Goal: Find specific page/section: Find specific page/section

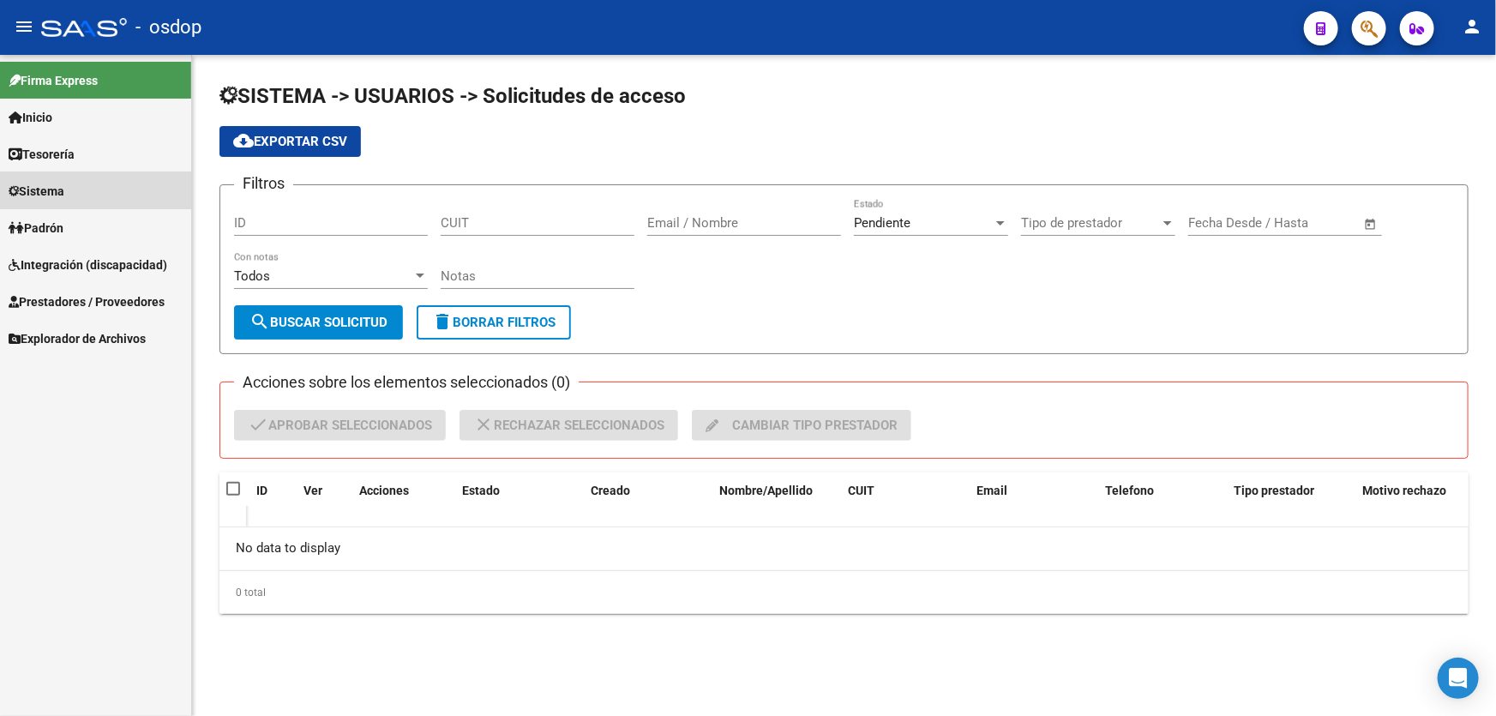
drag, startPoint x: 33, startPoint y: 194, endPoint x: 38, endPoint y: 202, distance: 9.3
click at [33, 194] on span "Sistema" at bounding box center [37, 191] width 56 height 19
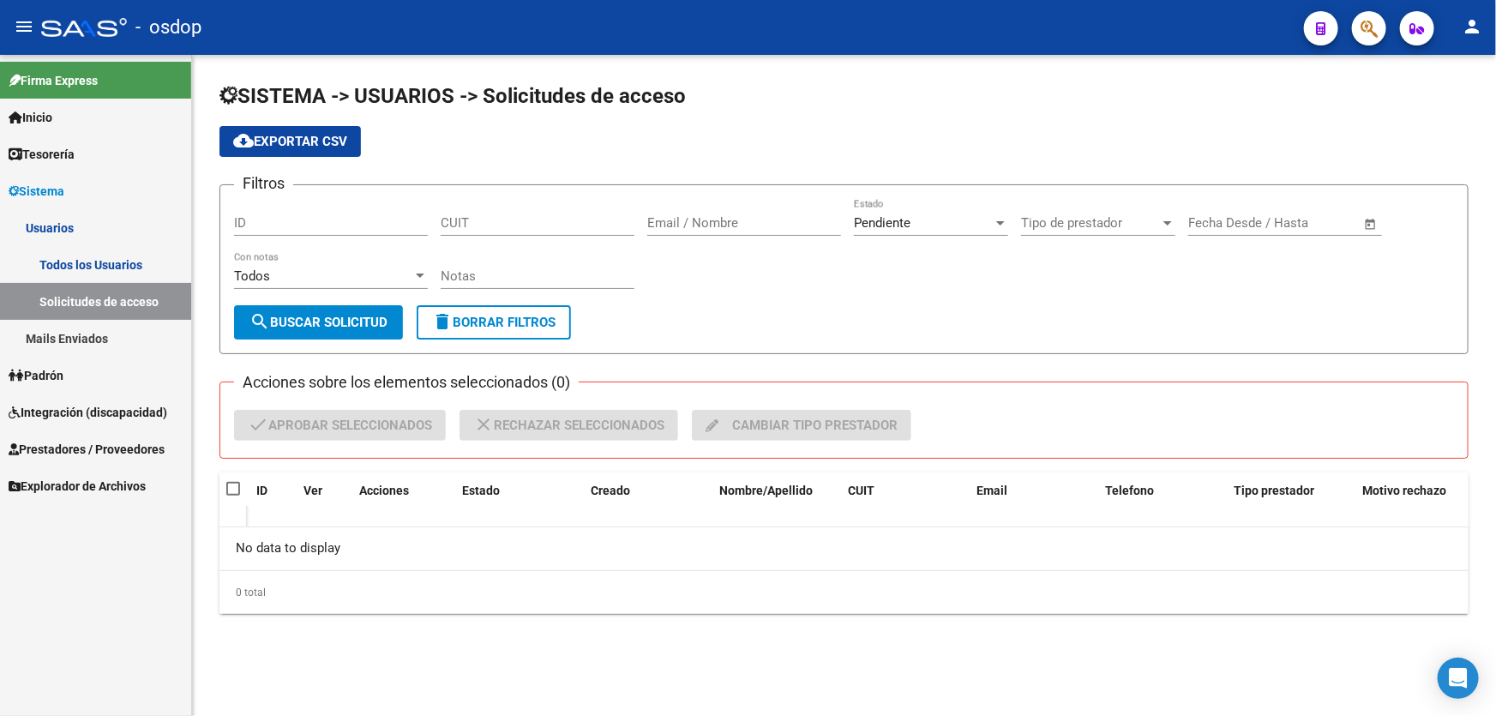
drag, startPoint x: 63, startPoint y: 261, endPoint x: 80, endPoint y: 268, distance: 17.7
click at [65, 261] on link "Todos los Usuarios" at bounding box center [95, 264] width 191 height 37
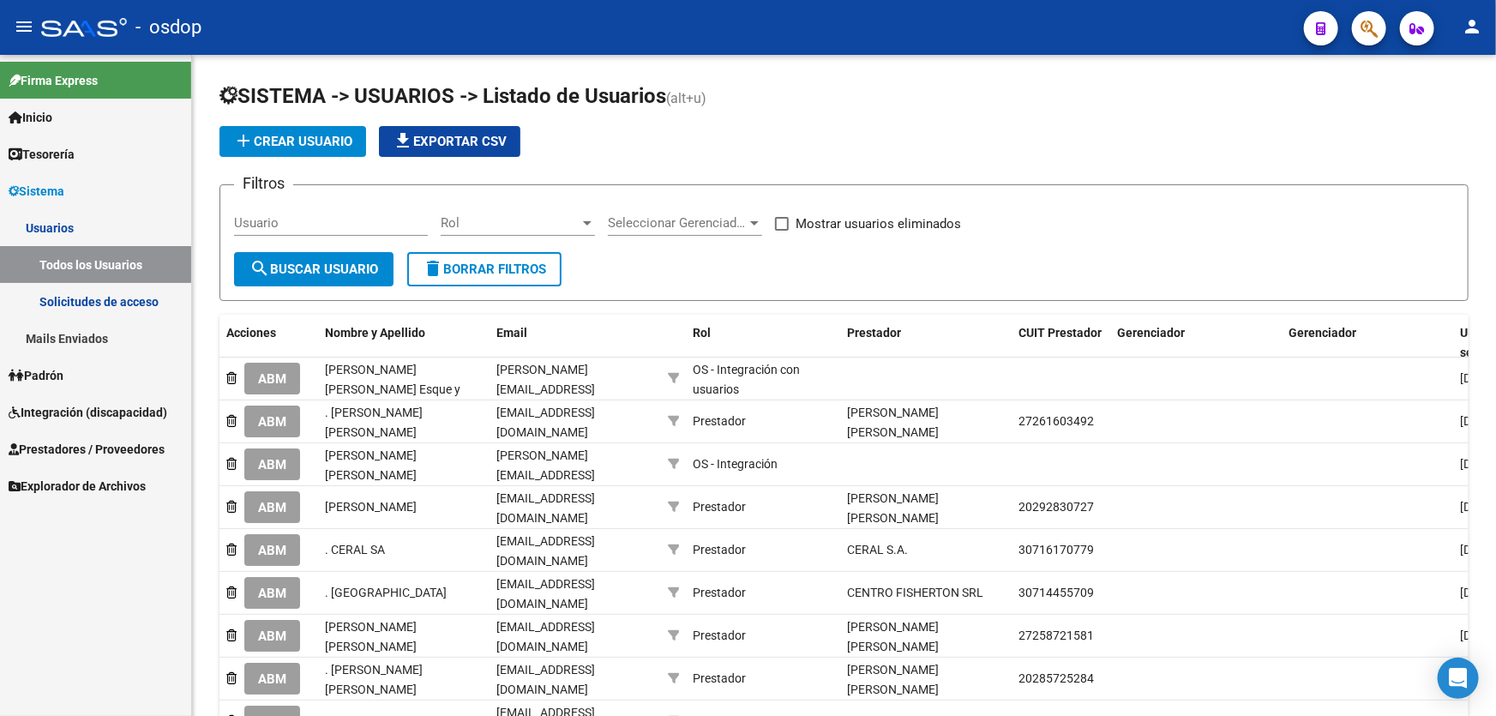
click at [99, 301] on link "Solicitudes de acceso" at bounding box center [95, 301] width 191 height 37
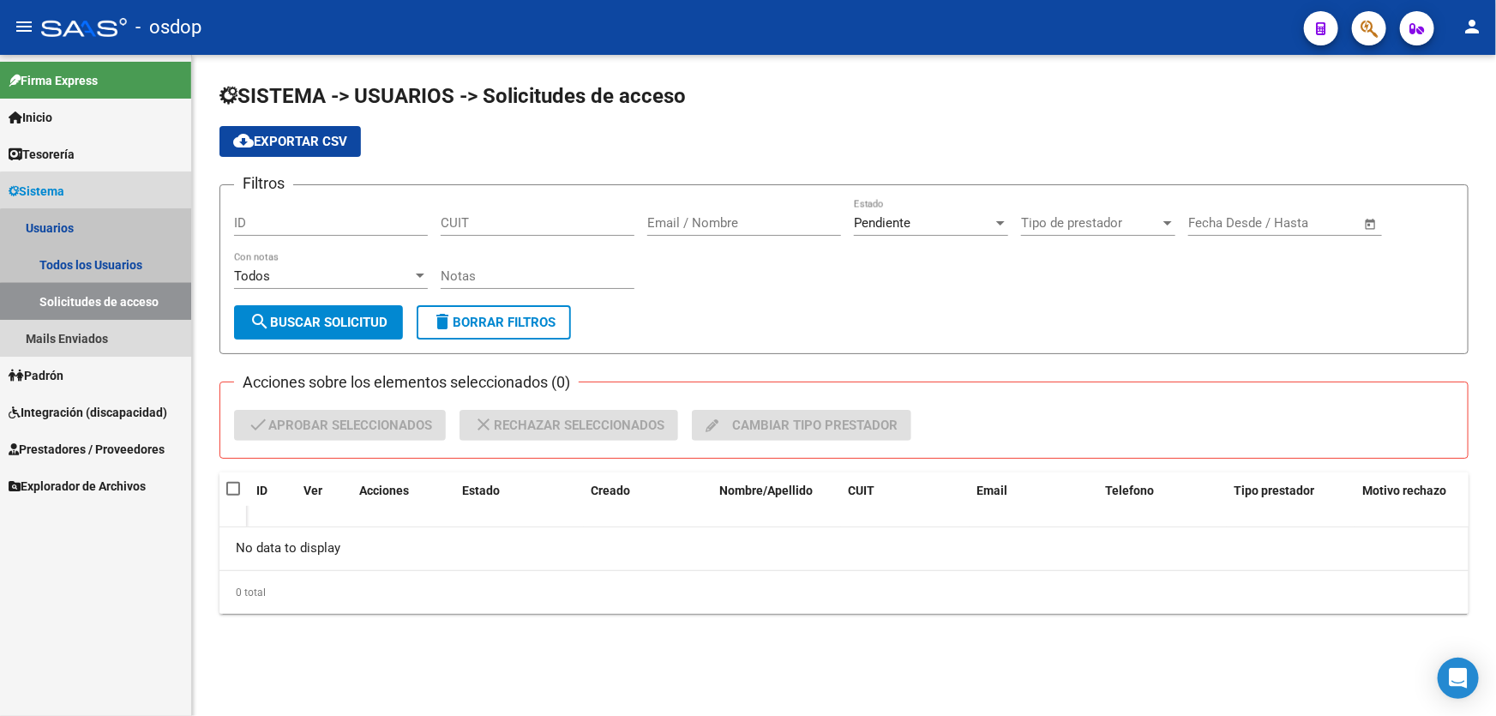
click at [99, 301] on link "Solicitudes de acceso" at bounding box center [95, 301] width 191 height 37
